Goal: Task Accomplishment & Management: Manage account settings

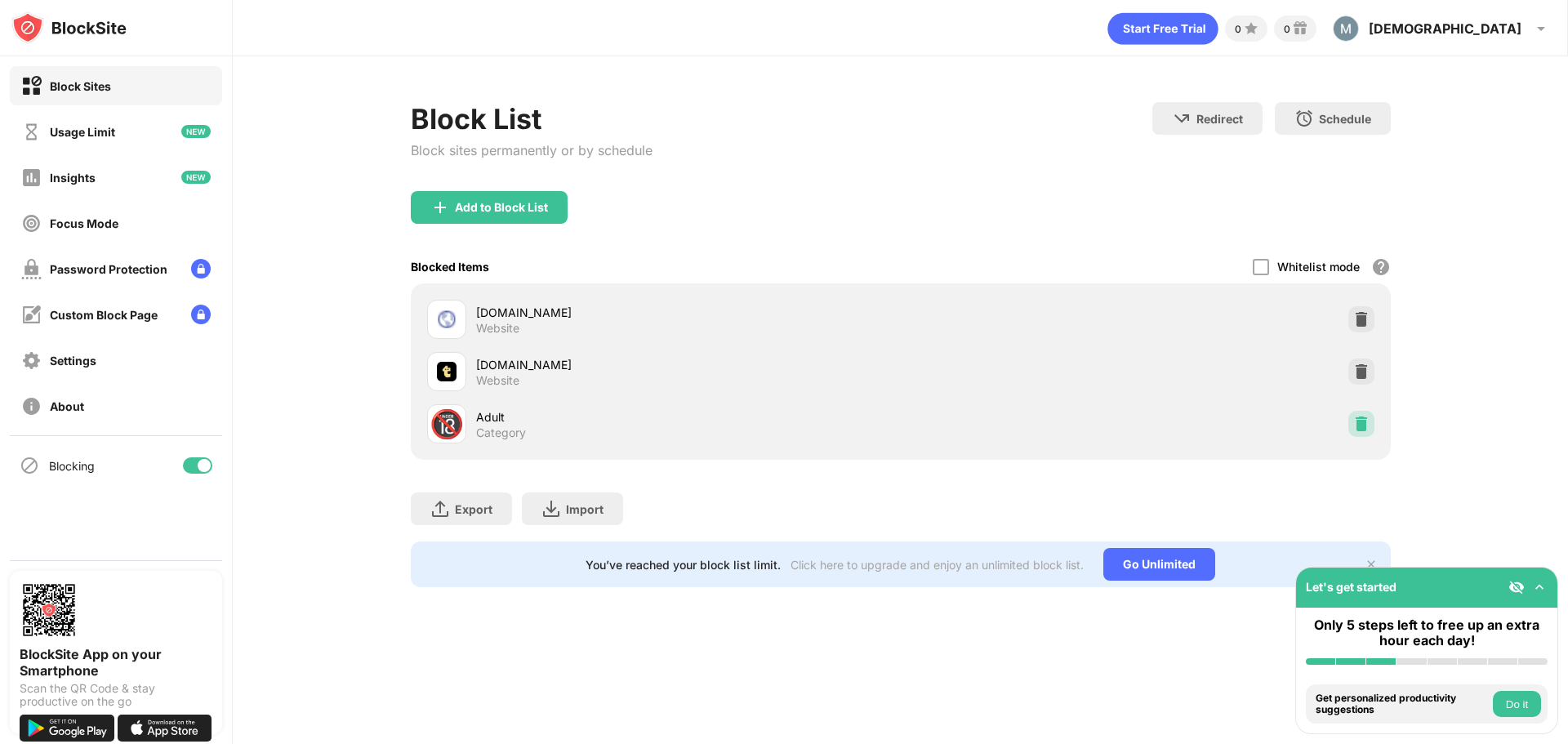
click at [1357, 424] on img at bounding box center [1362, 424] width 17 height 17
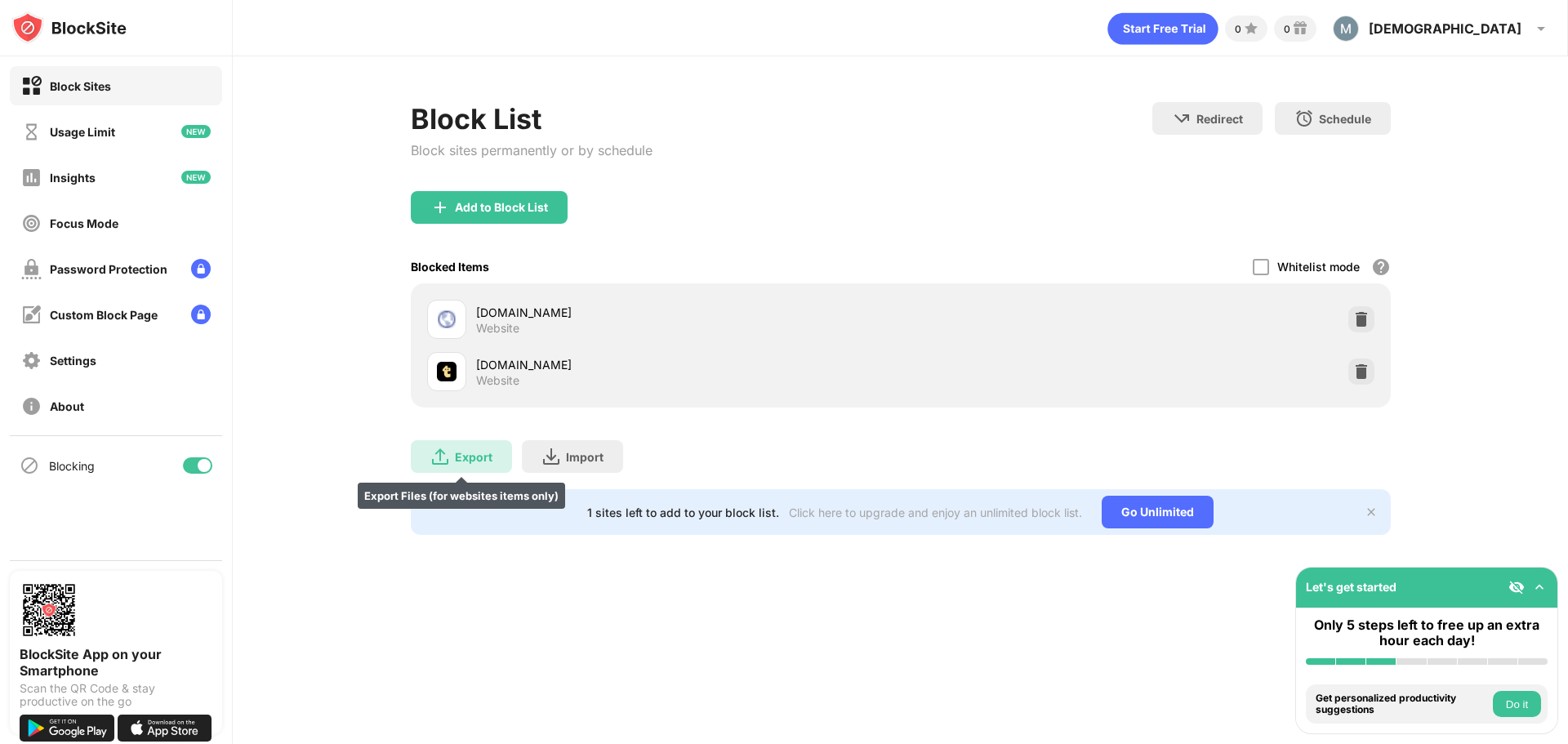
click at [480, 459] on div "Export" at bounding box center [473, 457] width 37 height 14
